Goal: Navigation & Orientation: Find specific page/section

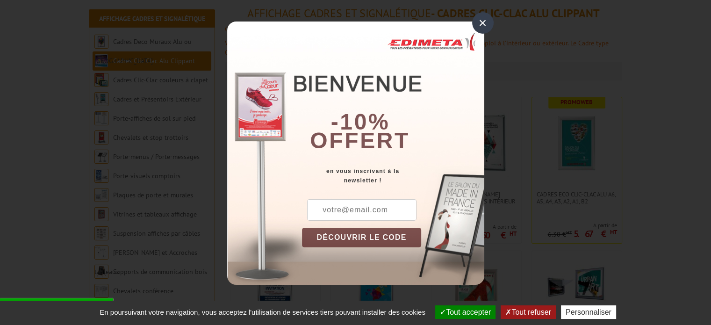
scroll to position [152, 0]
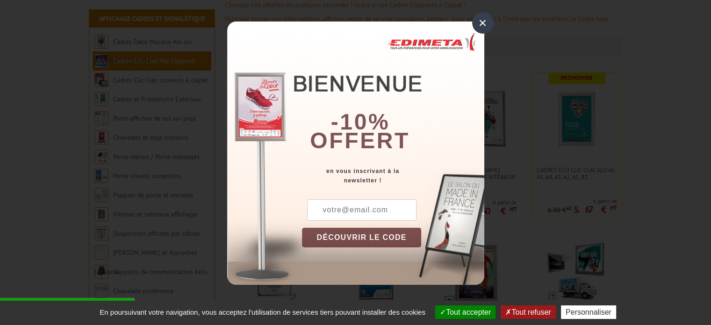
click at [482, 23] on div "×" at bounding box center [482, 22] width 21 height 21
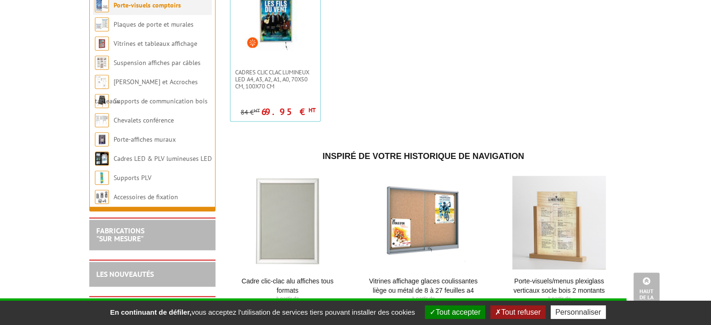
scroll to position [712, 0]
click at [138, 230] on link "FABRICATIONS "Sur Mesure"" at bounding box center [120, 234] width 48 height 18
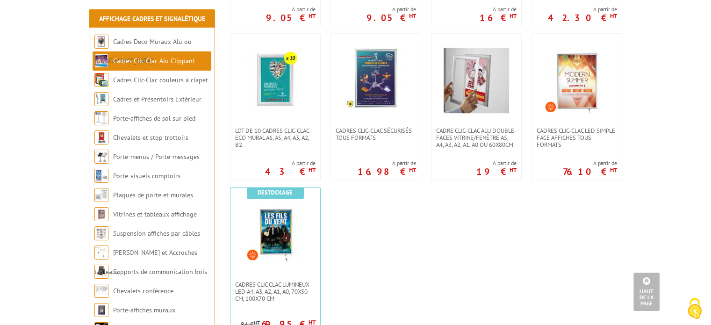
scroll to position [483, 0]
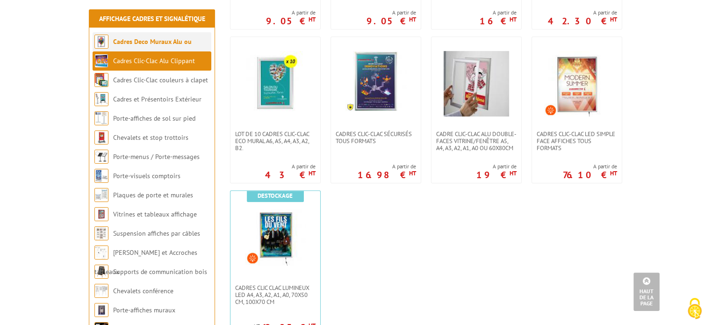
click at [143, 40] on link "Cadres Deco Muraux Alu ou [GEOGRAPHIC_DATA]" at bounding box center [142, 51] width 97 height 28
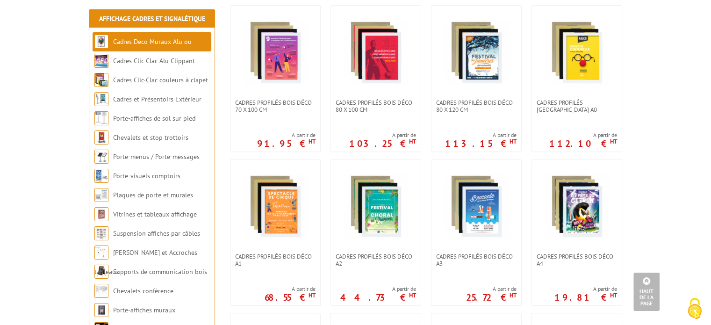
scroll to position [375, 0]
